Goal: Transaction & Acquisition: Download file/media

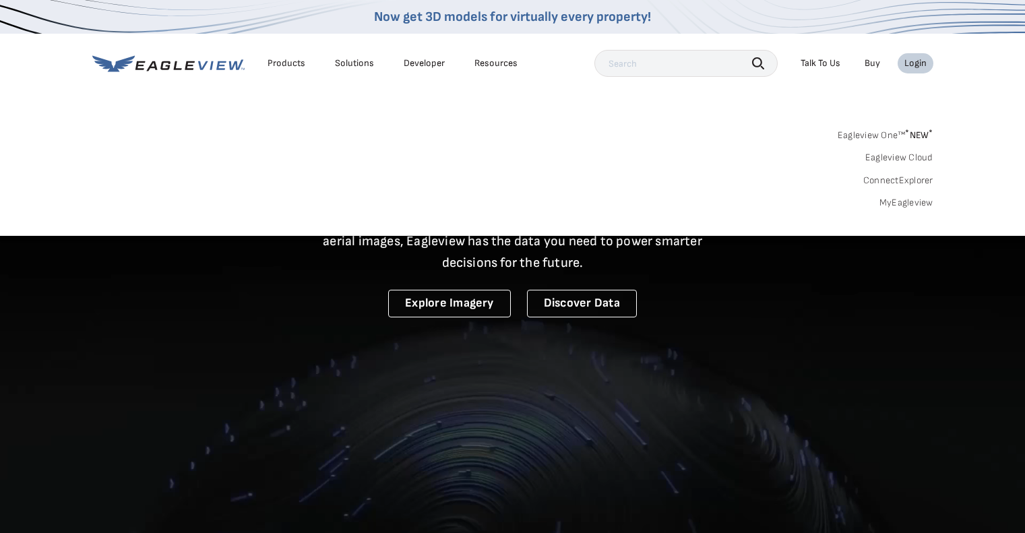
click at [915, 62] on div "Login" at bounding box center [916, 63] width 22 height 12
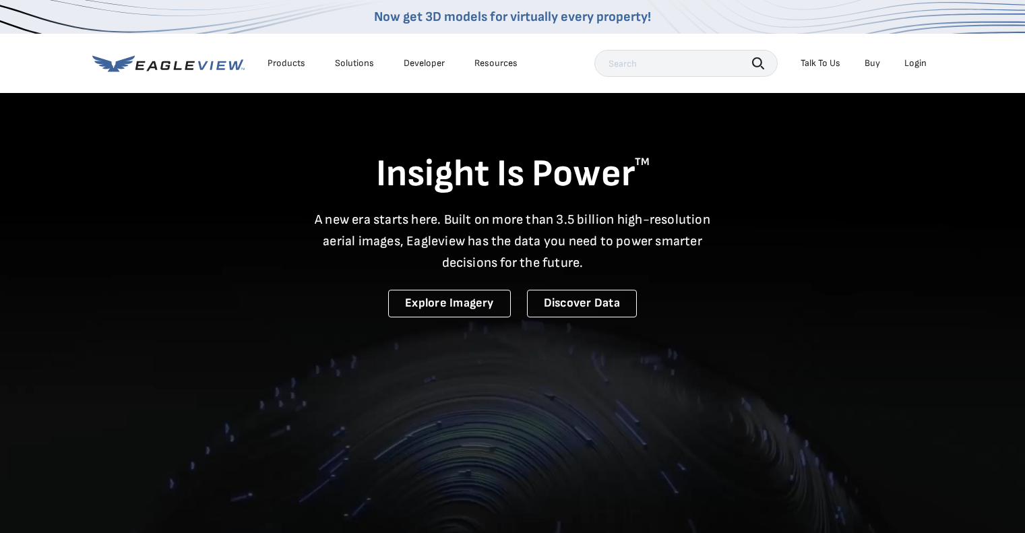
click at [915, 62] on div "Login" at bounding box center [916, 63] width 22 height 12
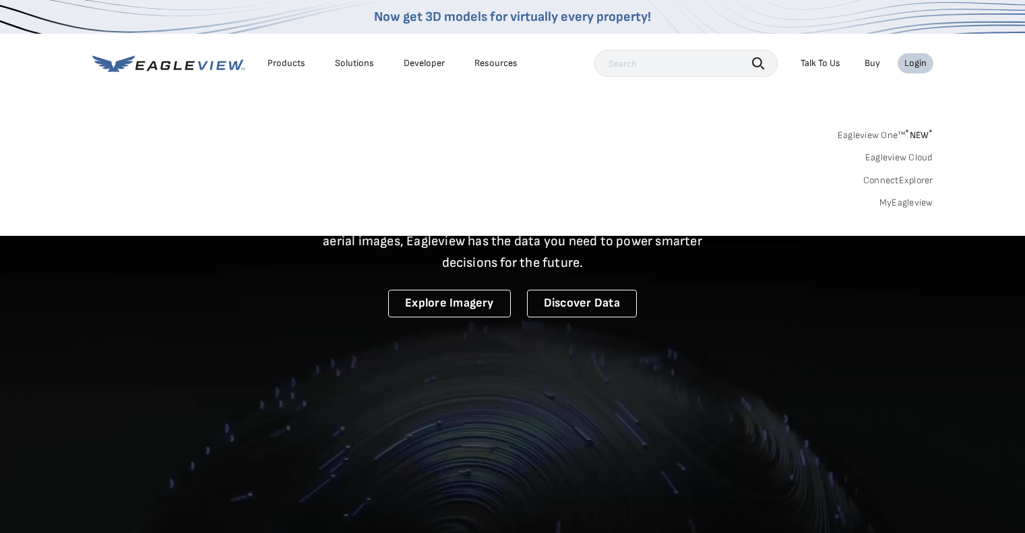
click at [887, 203] on link "MyEagleview" at bounding box center [907, 203] width 54 height 12
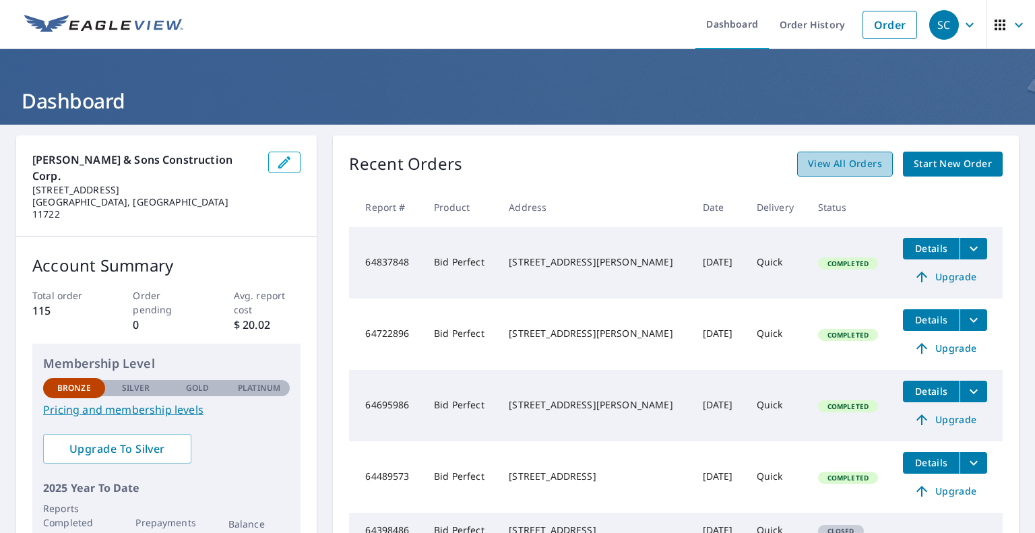
click at [826, 162] on span "View All Orders" at bounding box center [845, 164] width 74 height 17
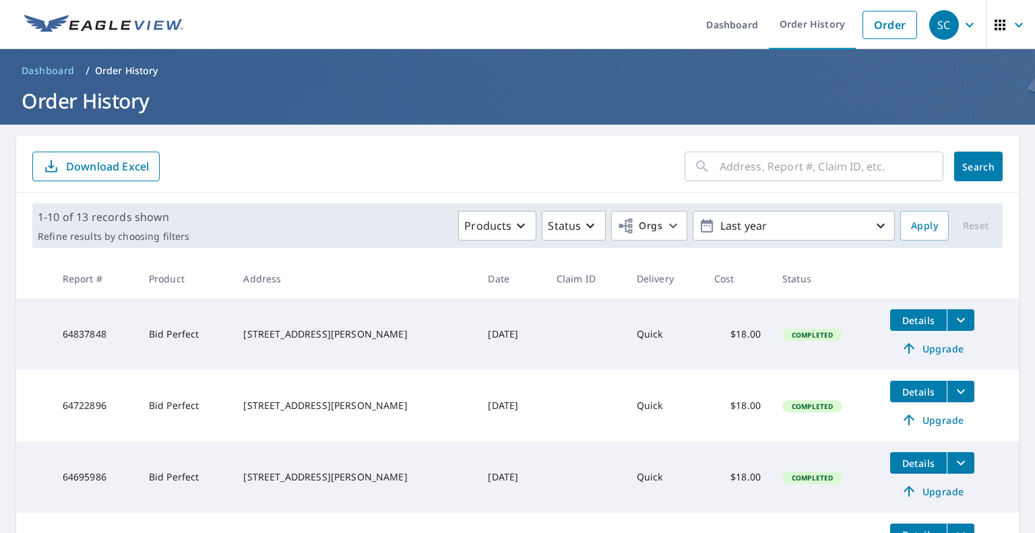
click at [762, 171] on input "text" at bounding box center [832, 167] width 224 height 38
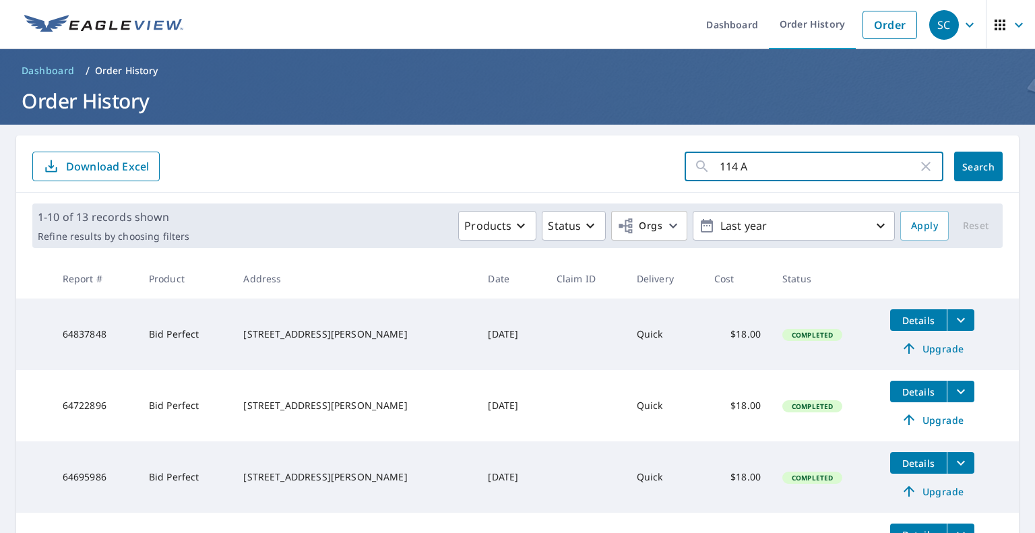
type input "114 A"
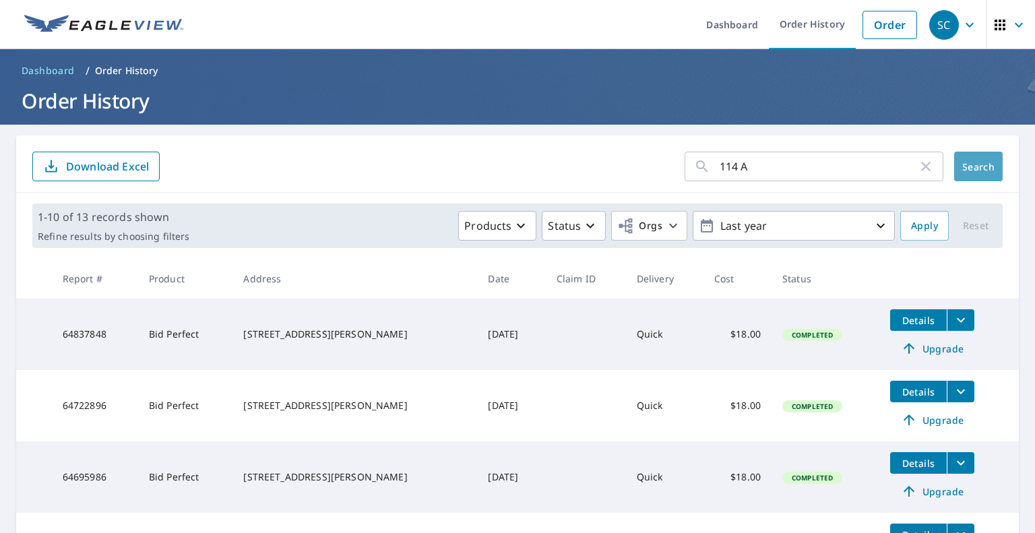
click at [975, 168] on span "Search" at bounding box center [978, 166] width 27 height 13
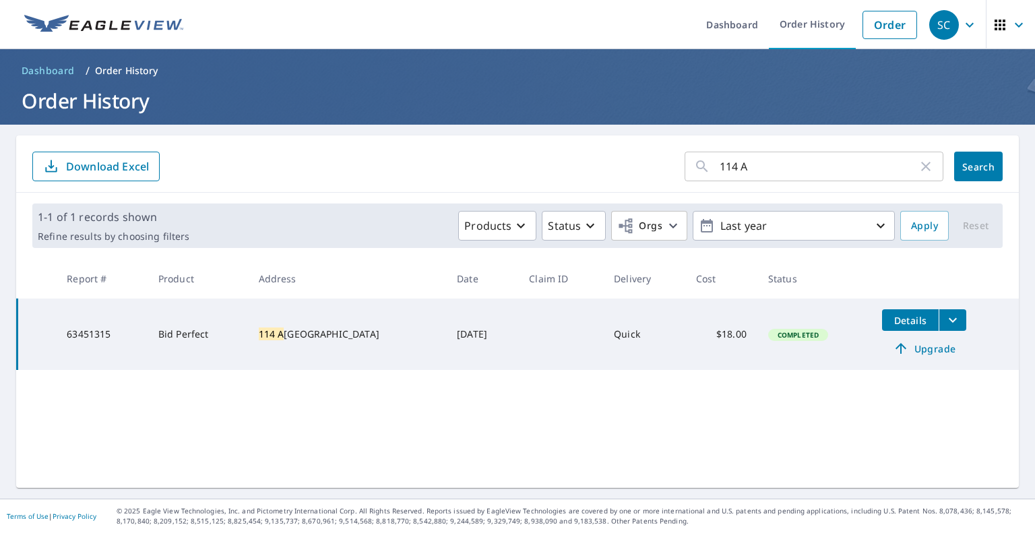
click at [946, 320] on icon "filesDropdownBtn-63451315" at bounding box center [953, 320] width 16 height 16
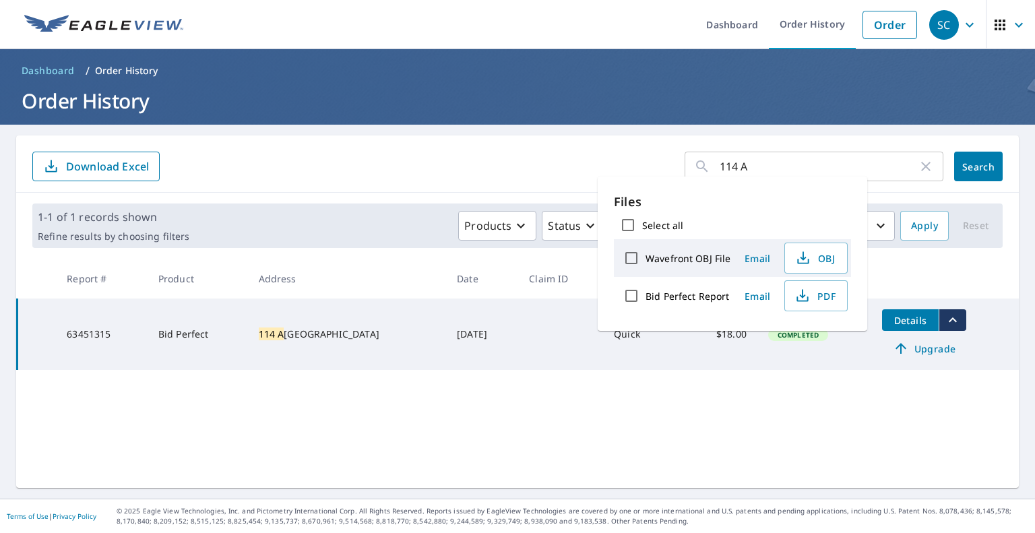
click at [627, 224] on input "Select all" at bounding box center [628, 225] width 28 height 28
checkbox input "true"
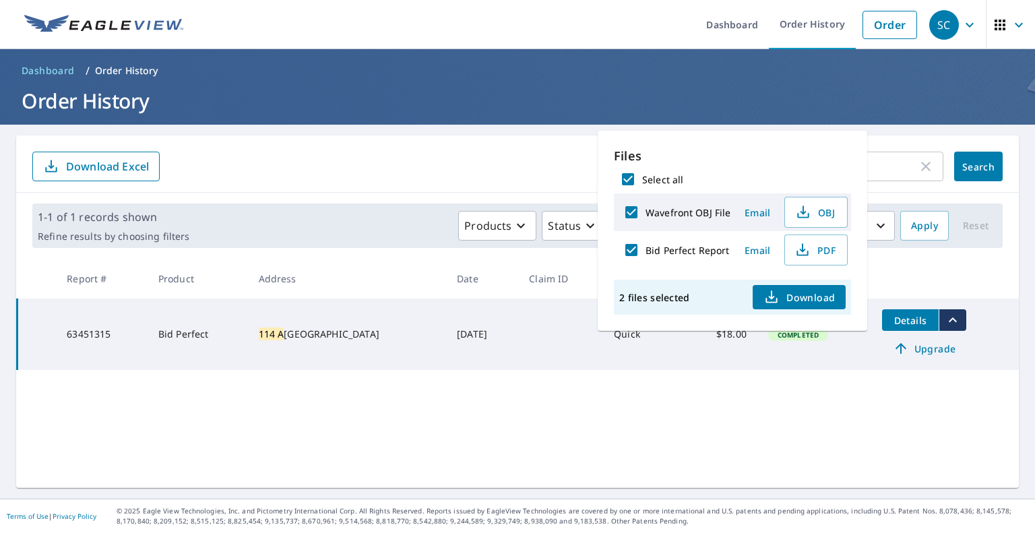
click at [825, 300] on span "Download" at bounding box center [799, 297] width 71 height 16
click at [475, 439] on div "114 A ​ Search Download Excel 1-1 of 1 records shown Refine results by choosing…" at bounding box center [517, 311] width 1003 height 353
